Goal: Information Seeking & Learning: Find specific fact

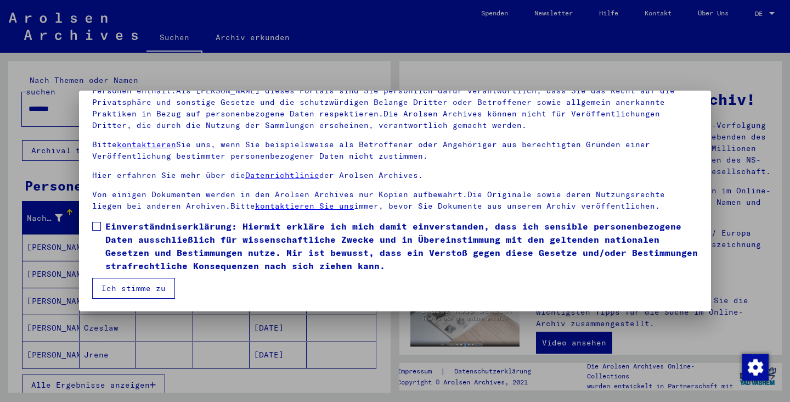
click at [150, 284] on button "Ich stimme zu" at bounding box center [133, 288] width 83 height 21
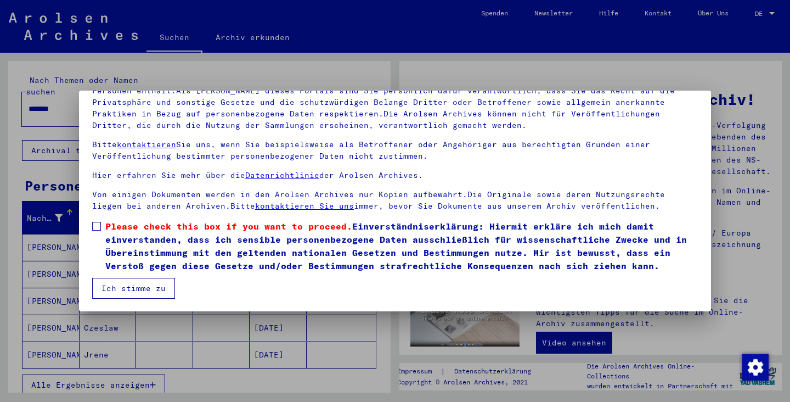
click at [98, 225] on span at bounding box center [96, 226] width 9 height 9
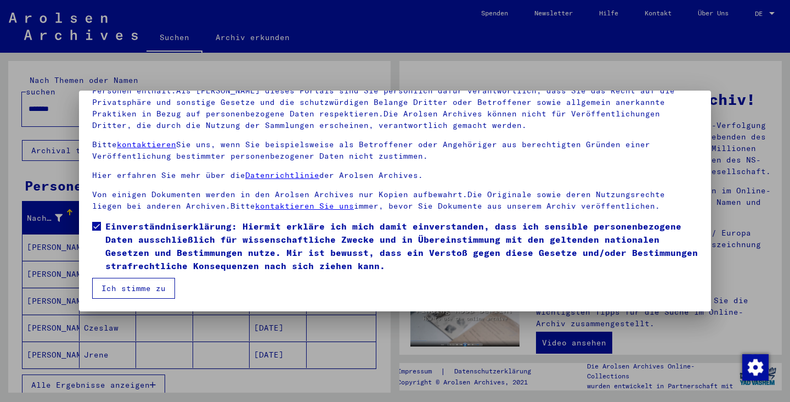
click at [136, 286] on button "Ich stimme zu" at bounding box center [133, 288] width 83 height 21
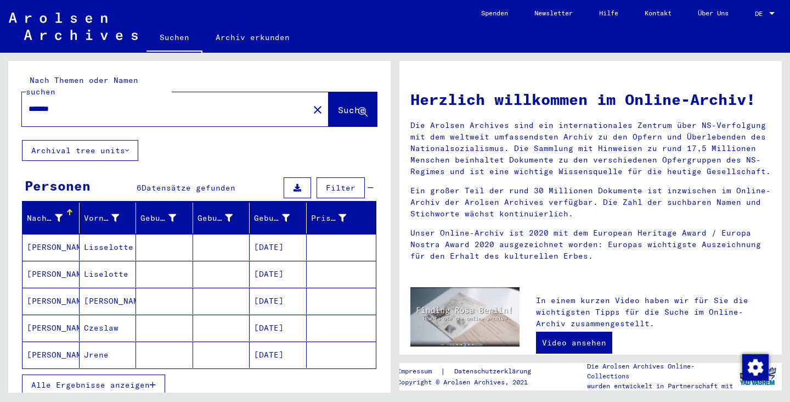
click at [44, 103] on input "*******" at bounding box center [162, 109] width 267 height 12
type input "*********"
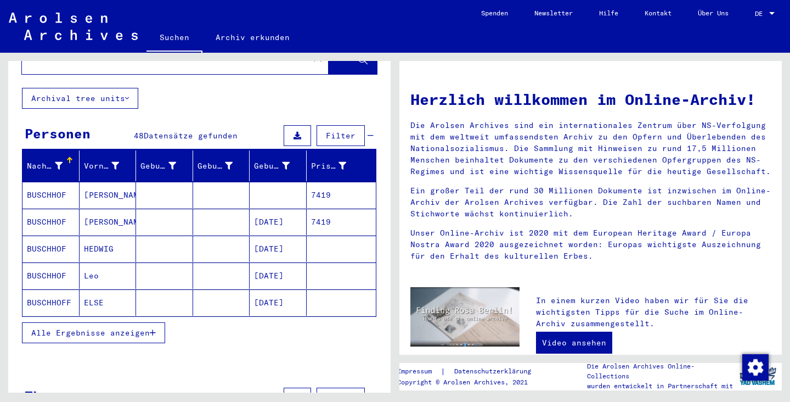
scroll to position [52, 0]
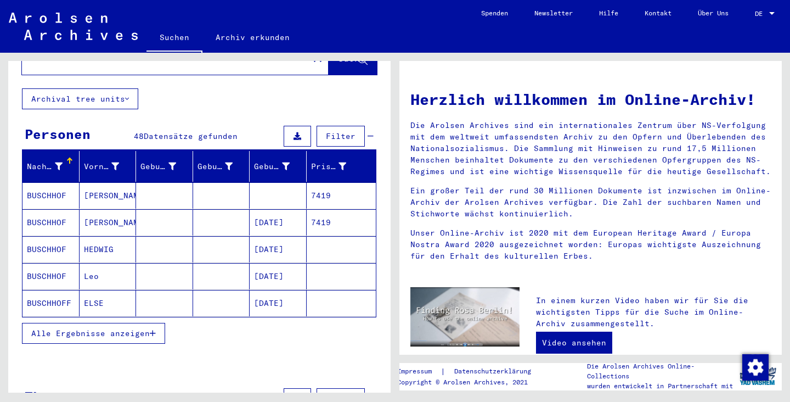
click at [155, 329] on icon "button" at bounding box center [153, 333] width 6 height 8
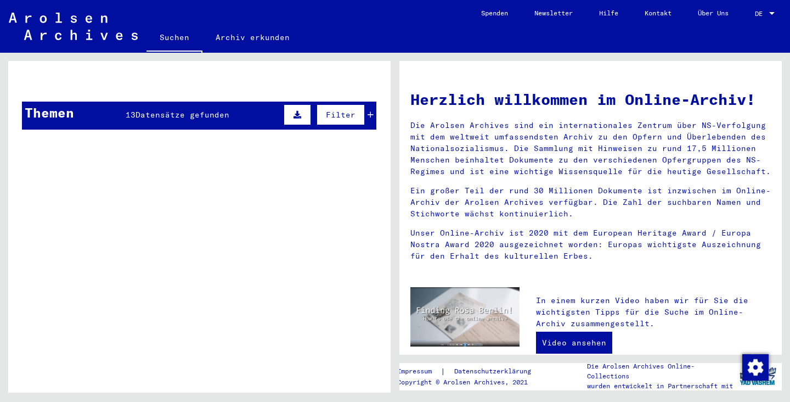
scroll to position [602, 0]
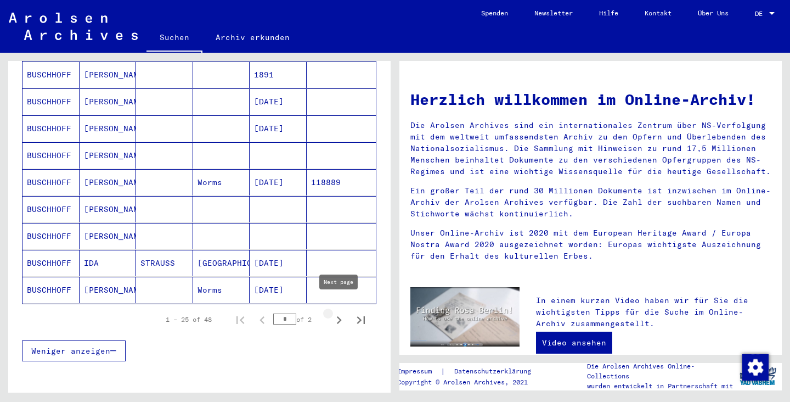
click at [341, 316] on icon "Next page" at bounding box center [339, 320] width 5 height 8
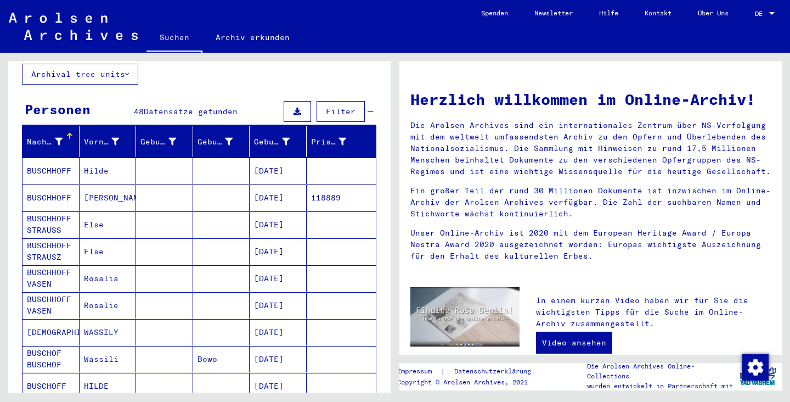
scroll to position [70, 0]
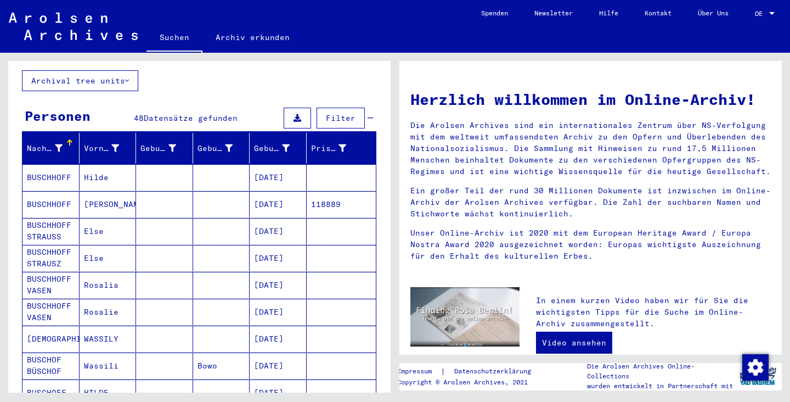
click at [52, 164] on mat-cell "BUSCHHOFF" at bounding box center [50, 177] width 57 height 26
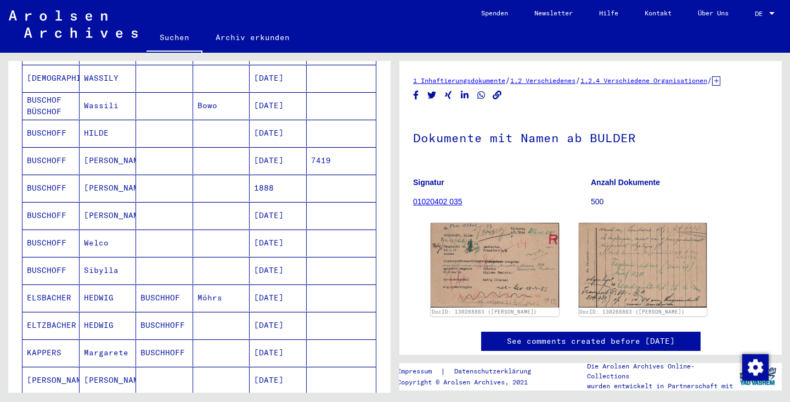
scroll to position [334, 0]
click at [50, 204] on mat-cell "BUSCHOFF" at bounding box center [50, 214] width 57 height 27
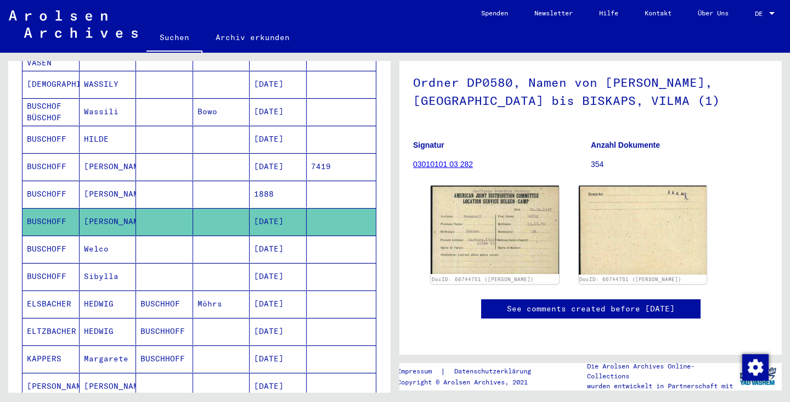
scroll to position [315, 0]
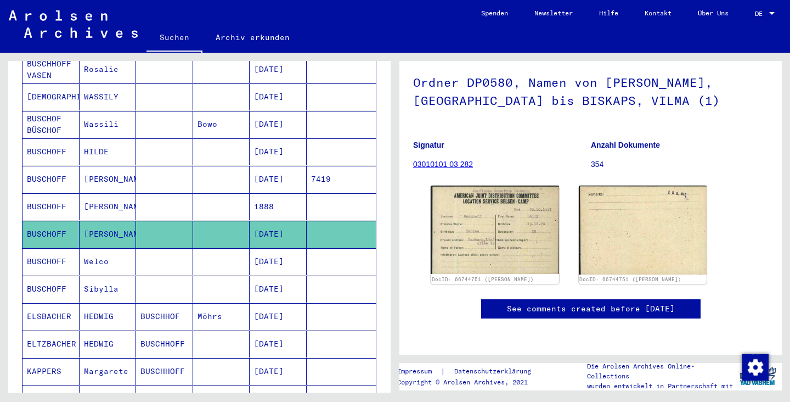
click at [49, 138] on mat-cell "BUSCHOFF" at bounding box center [50, 151] width 57 height 27
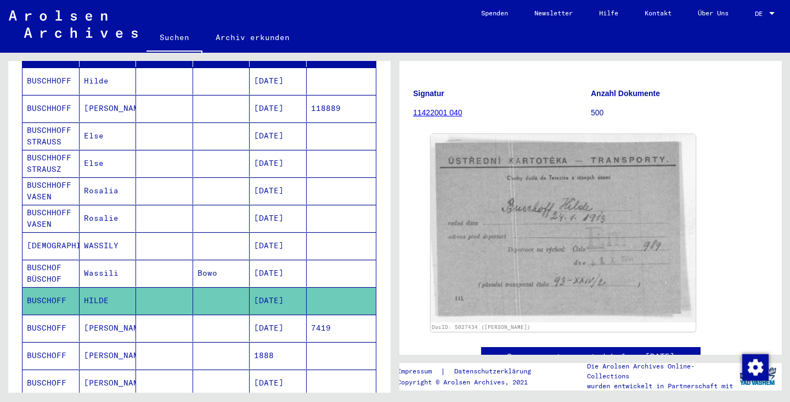
scroll to position [165, 0]
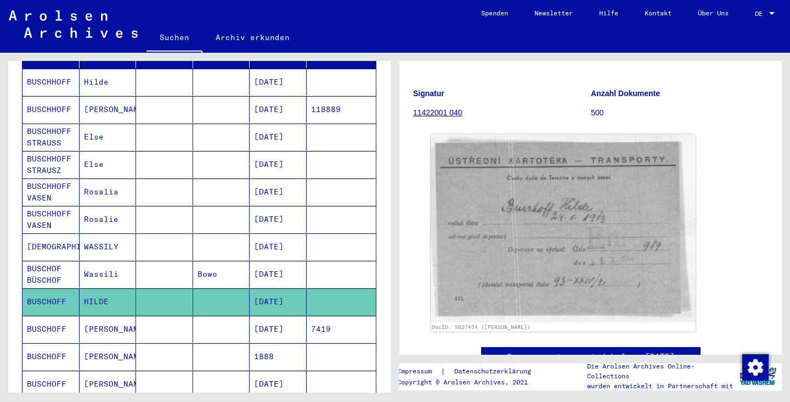
click at [45, 155] on mat-cell "BUSCHHOFF STRAUSZ" at bounding box center [50, 164] width 57 height 27
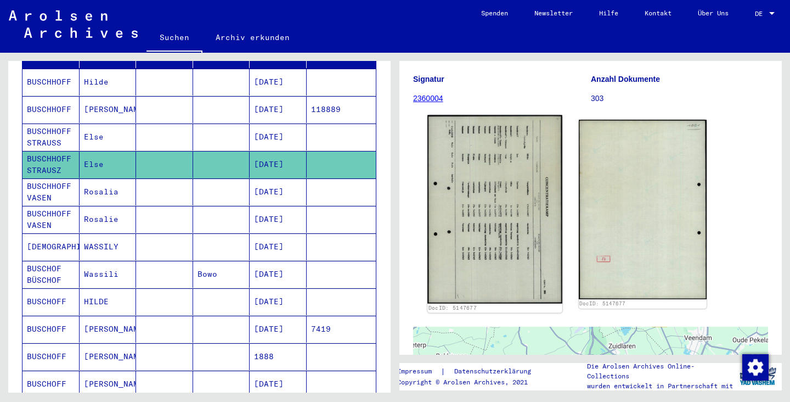
scroll to position [116, 0]
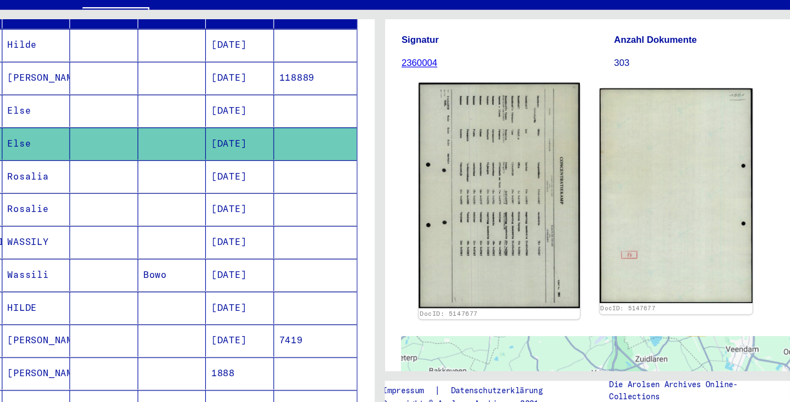
click at [427, 181] on img at bounding box center [494, 208] width 134 height 188
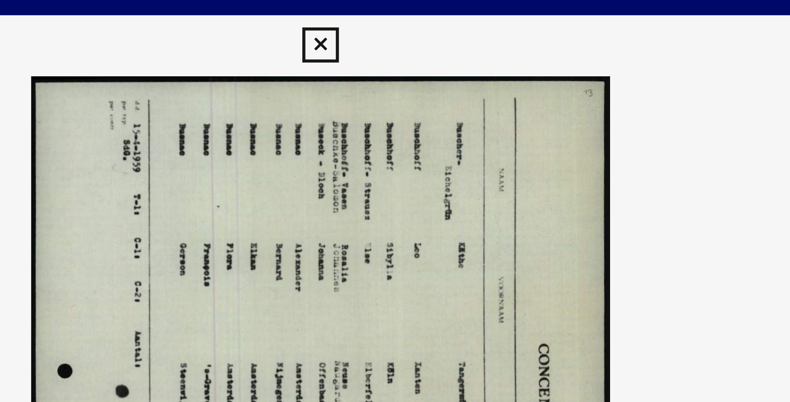
scroll to position [0, 0]
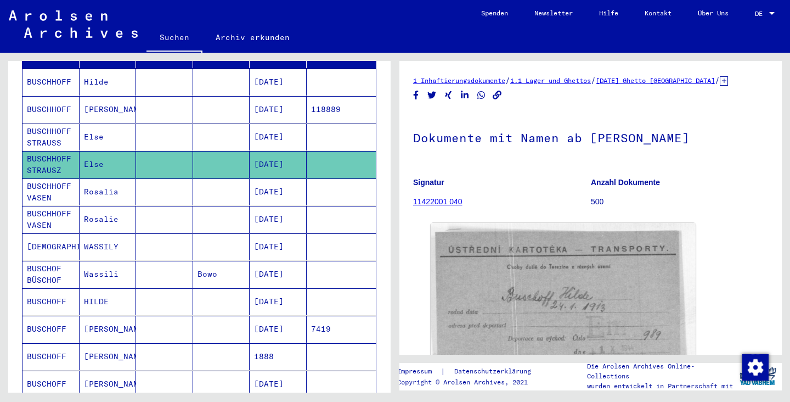
click at [39, 123] on mat-cell "BUSCHHOFF STRAUSS" at bounding box center [50, 136] width 57 height 27
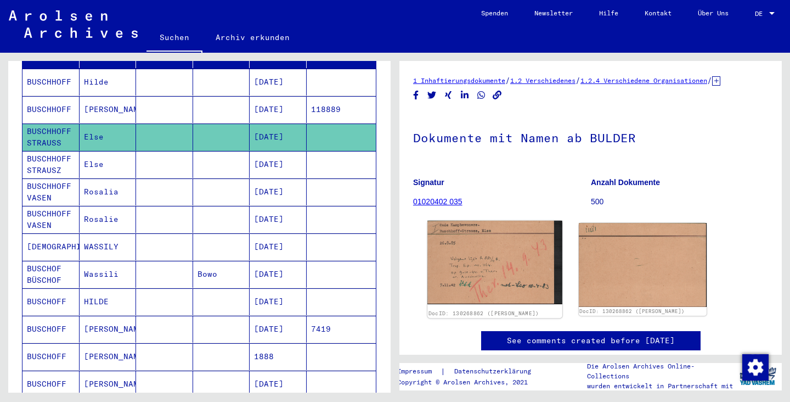
click at [483, 276] on img at bounding box center [494, 262] width 134 height 83
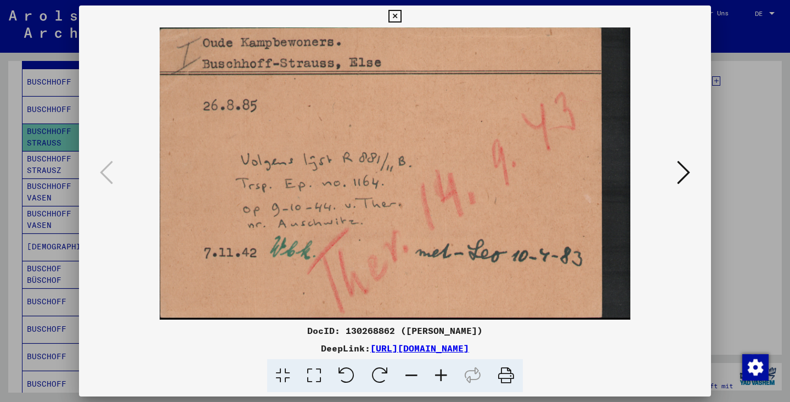
click at [684, 176] on icon at bounding box center [683, 172] width 13 height 26
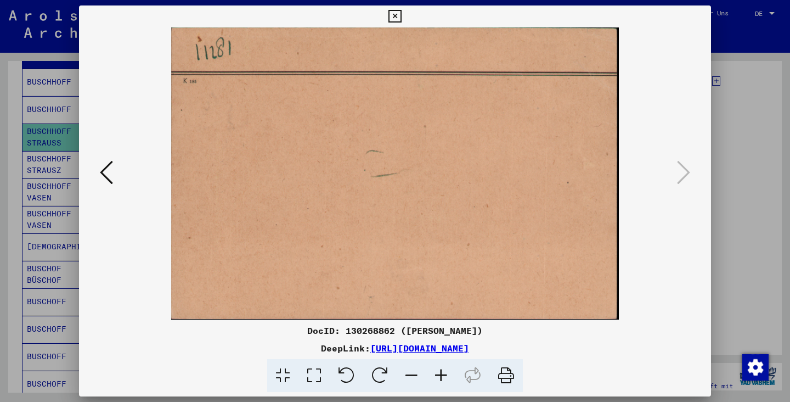
click at [104, 177] on icon at bounding box center [106, 172] width 13 height 26
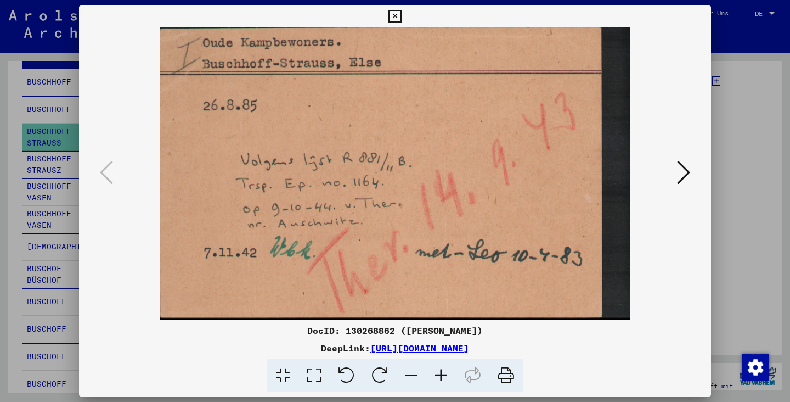
click at [401, 16] on icon at bounding box center [394, 16] width 13 height 13
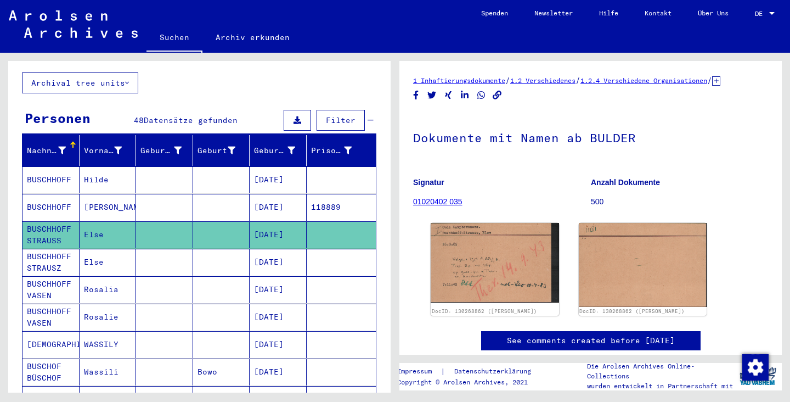
scroll to position [57, 0]
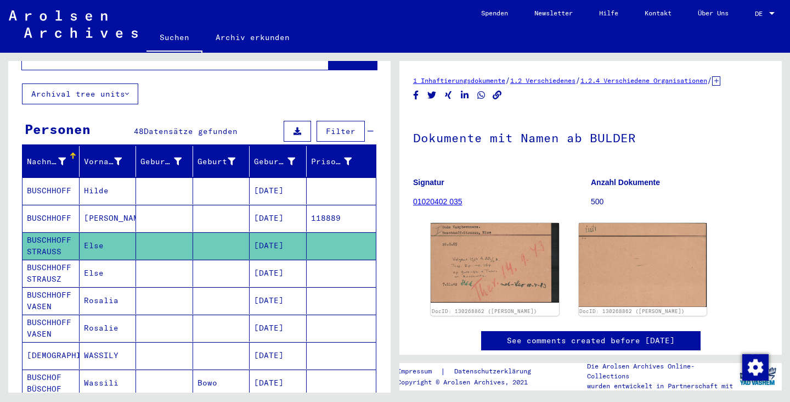
click at [56, 177] on mat-cell "BUSCHHOFF" at bounding box center [50, 190] width 57 height 27
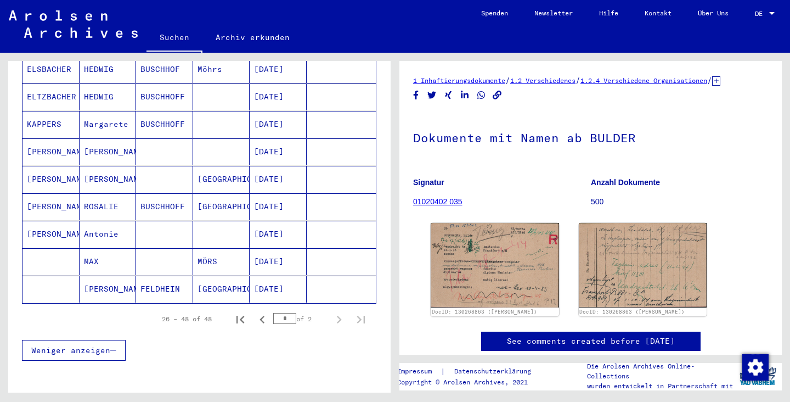
scroll to position [657, 0]
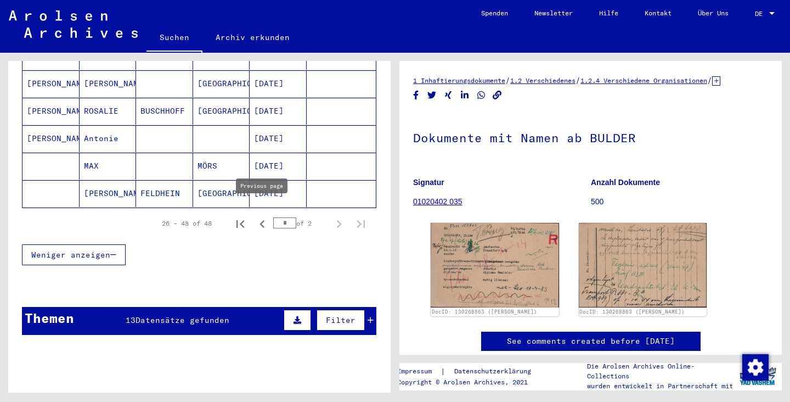
click at [261, 216] on icon "Previous page" at bounding box center [262, 223] width 15 height 15
type input "*"
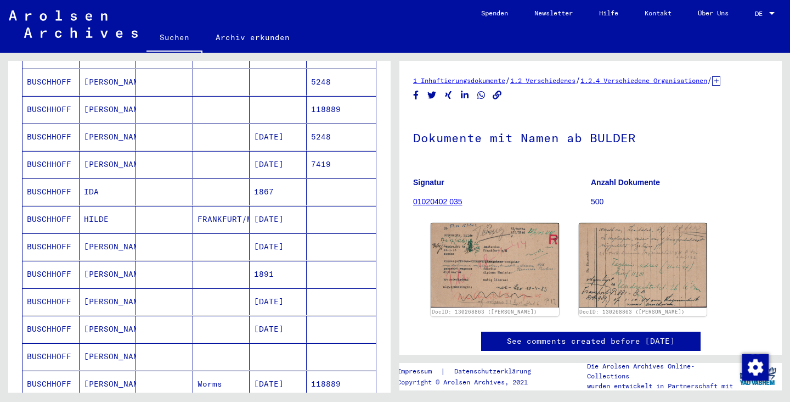
scroll to position [408, 0]
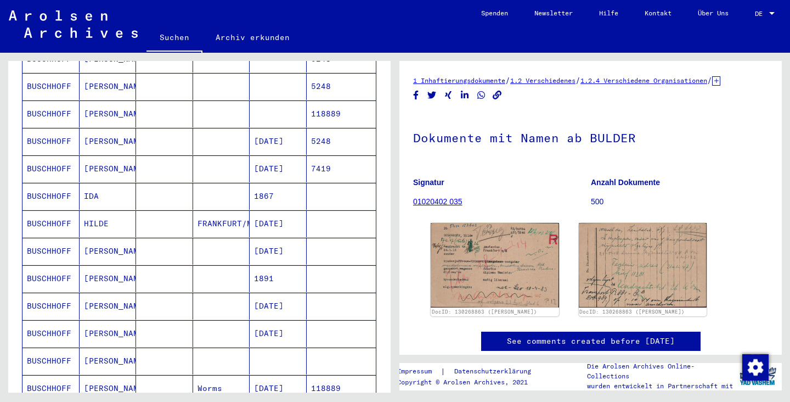
click at [50, 211] on mat-cell "BUSCHHOFF" at bounding box center [50, 223] width 57 height 27
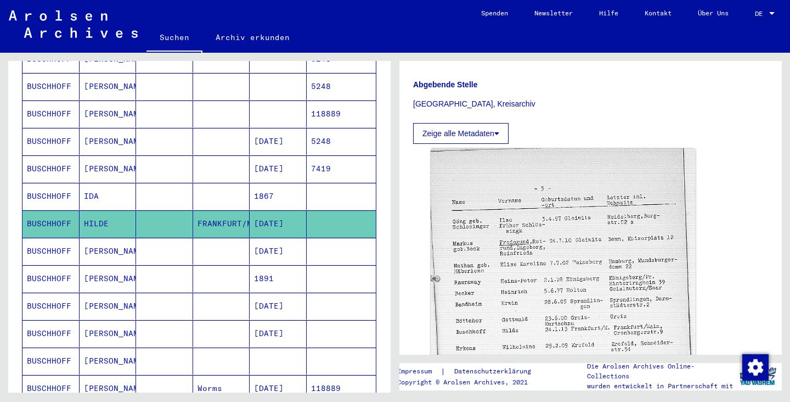
scroll to position [269, 0]
click at [494, 124] on button "Zeige alle Metadaten" at bounding box center [460, 134] width 95 height 21
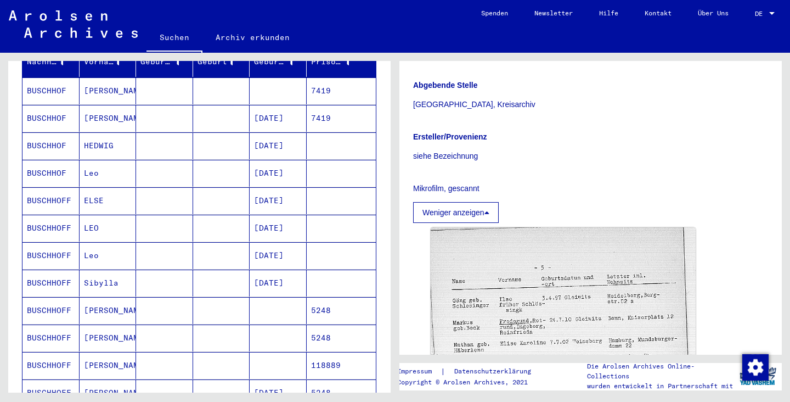
scroll to position [150, 0]
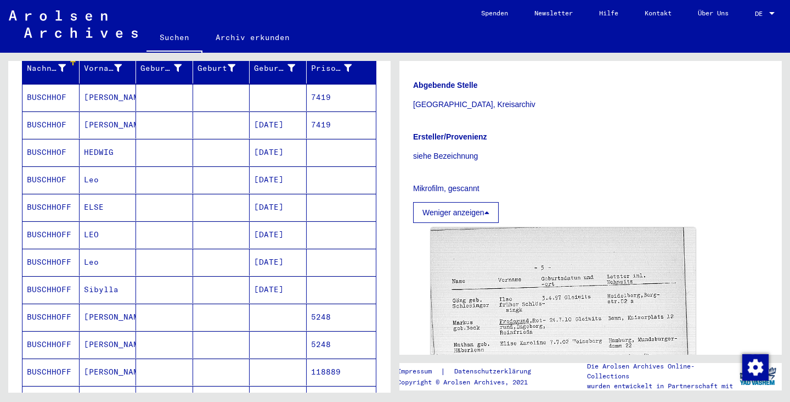
click at [57, 250] on mat-cell "BUSCHHOFF" at bounding box center [50, 262] width 57 height 27
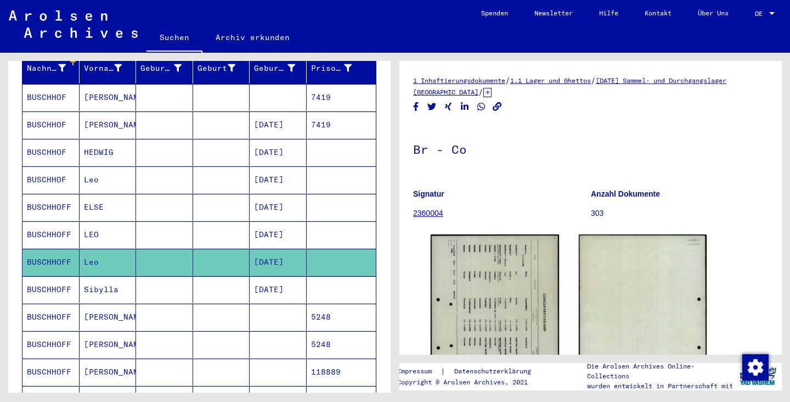
click at [58, 224] on mat-cell "BUSCHHOFF" at bounding box center [50, 234] width 57 height 27
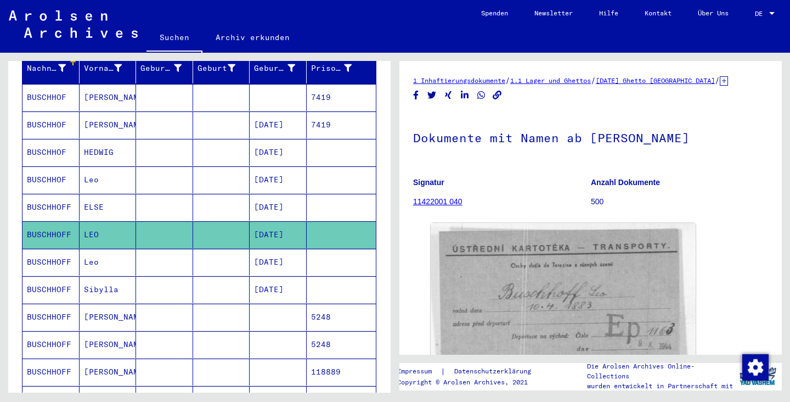
click at [55, 196] on mat-cell "BUSCHHOFF" at bounding box center [50, 207] width 57 height 27
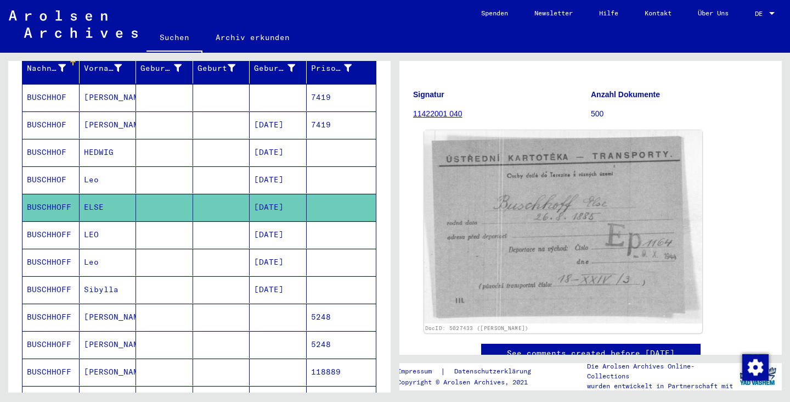
scroll to position [90, 0]
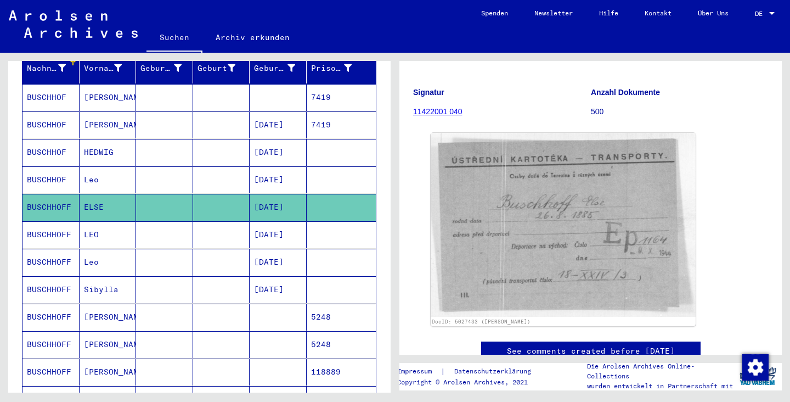
click at [48, 166] on mat-cell "BUSCHHOF" at bounding box center [50, 179] width 57 height 27
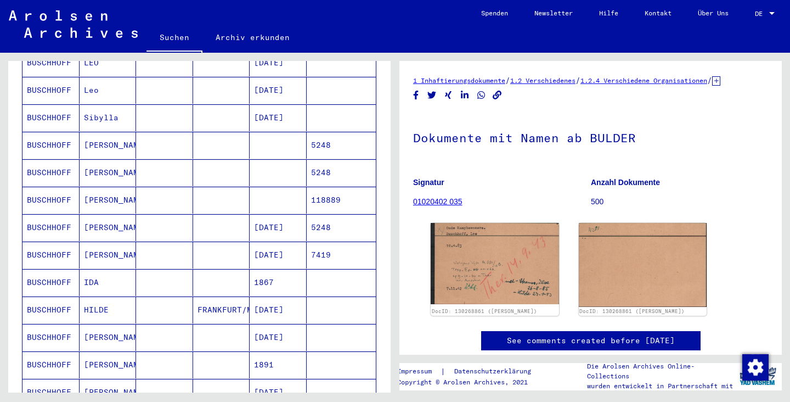
scroll to position [326, 0]
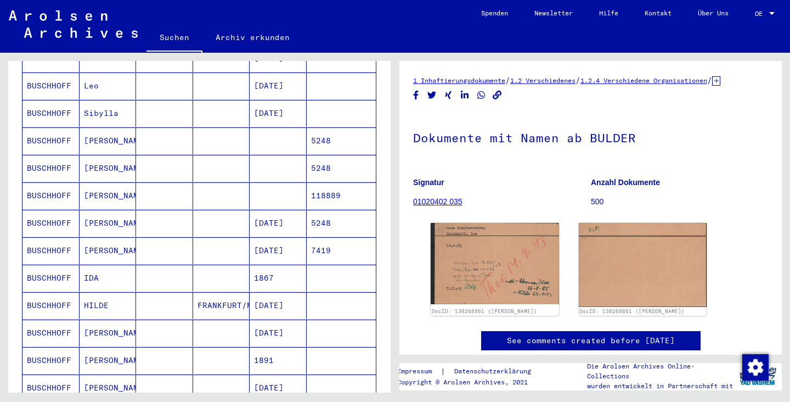
click at [46, 295] on mat-cell "BUSCHHOFF" at bounding box center [50, 305] width 57 height 27
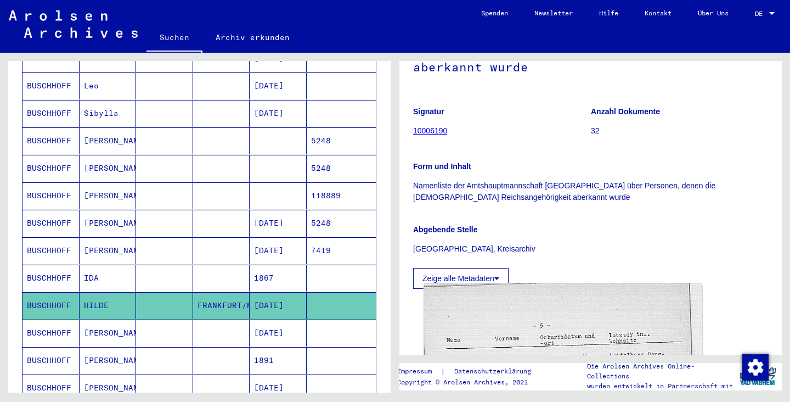
scroll to position [126, 0]
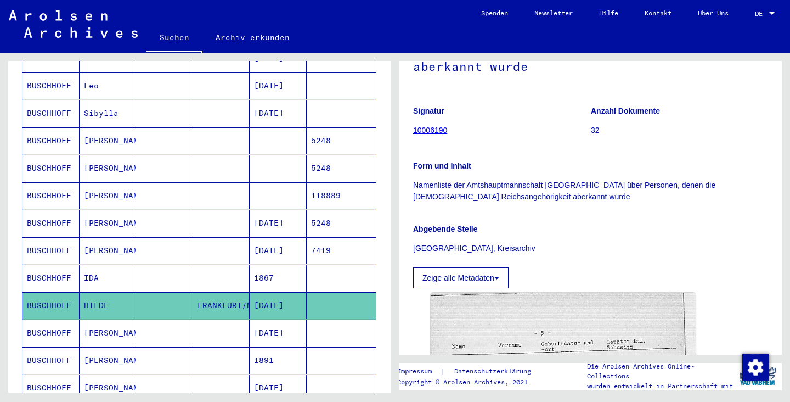
click at [484, 267] on button "Zeige alle Metadaten" at bounding box center [460, 277] width 95 height 21
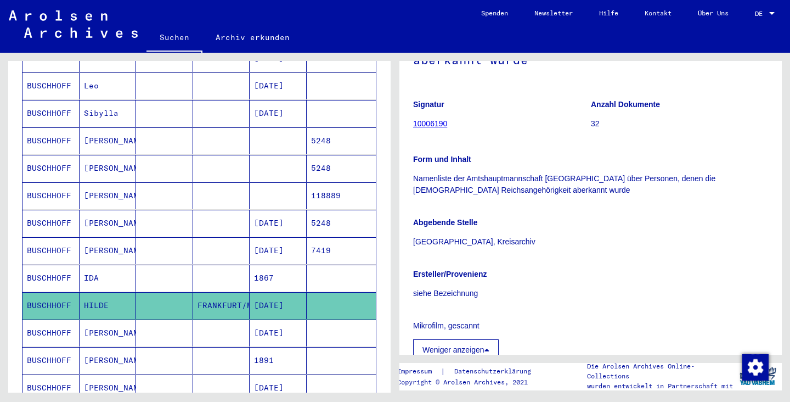
scroll to position [125, 0]
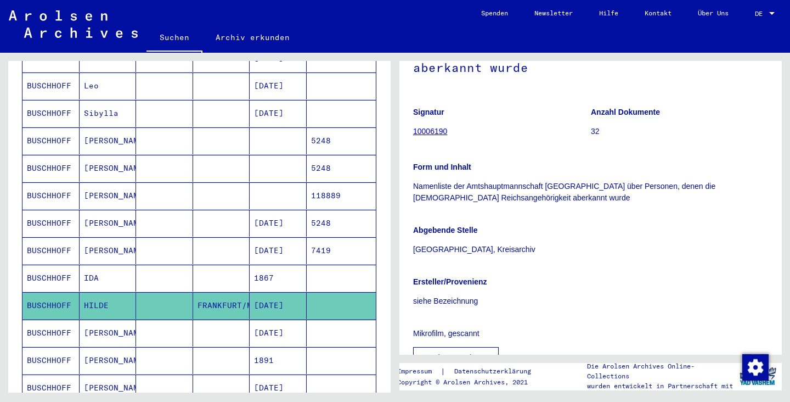
click at [423, 127] on link "10006190" at bounding box center [430, 131] width 34 height 9
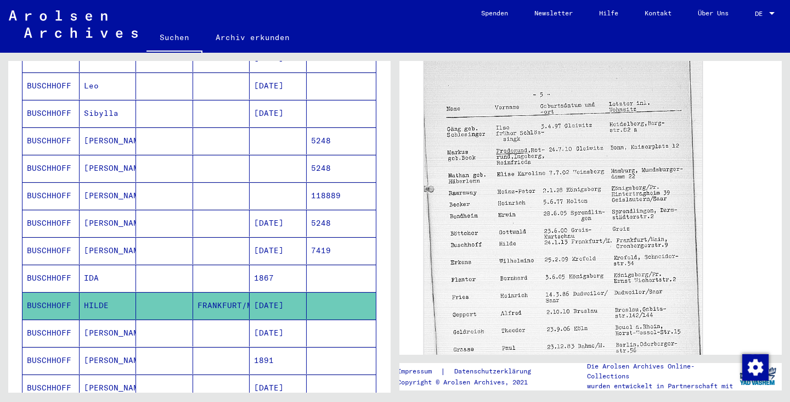
scroll to position [437, 0]
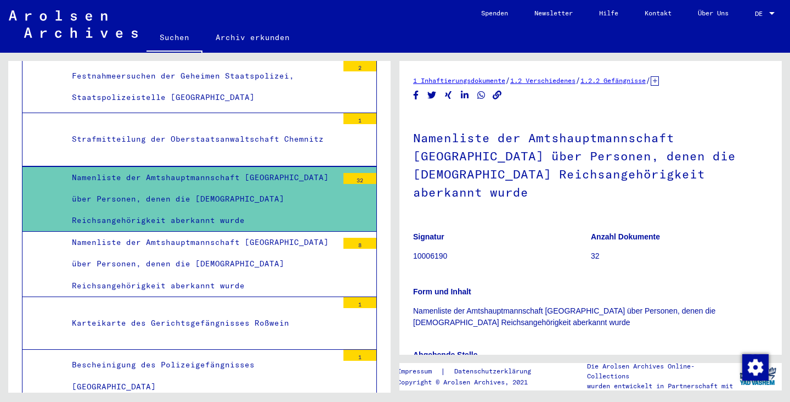
scroll to position [5497, 0]
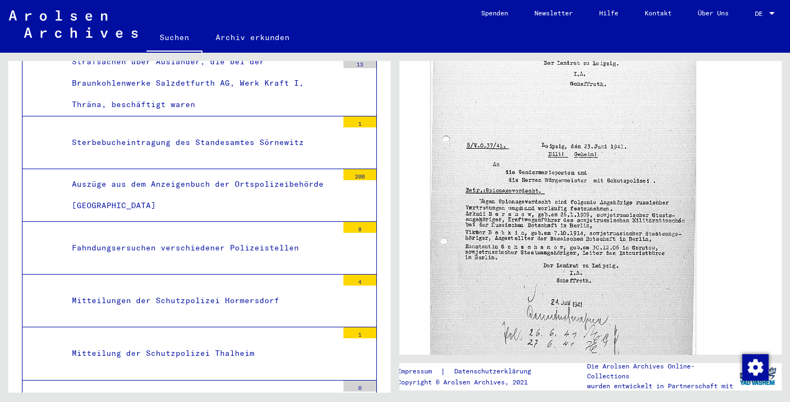
scroll to position [4962, 0]
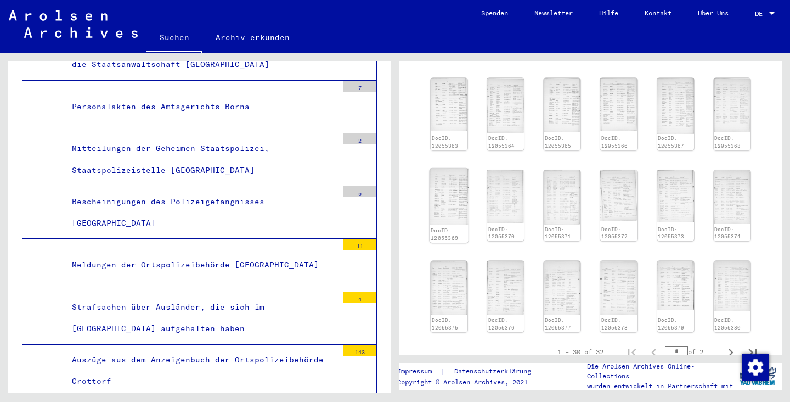
scroll to position [540, 0]
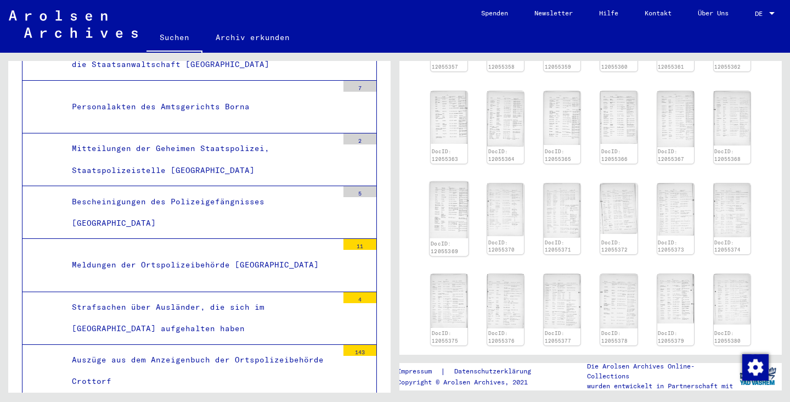
click at [445, 182] on img at bounding box center [449, 210] width 39 height 57
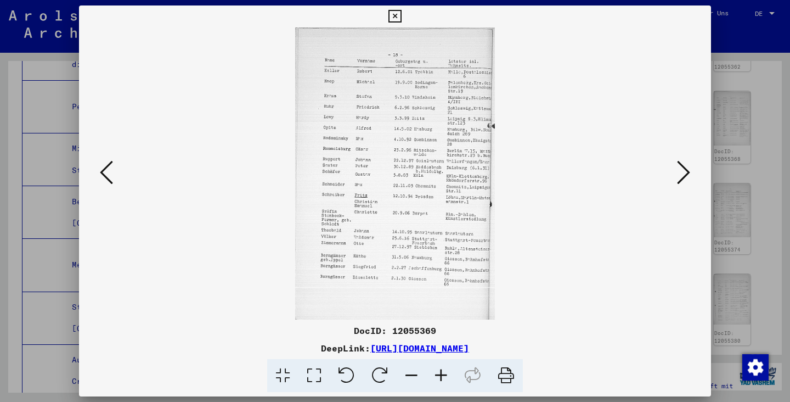
click at [401, 16] on icon at bounding box center [394, 16] width 13 height 13
